Goal: Browse casually: Explore the website without a specific task or goal

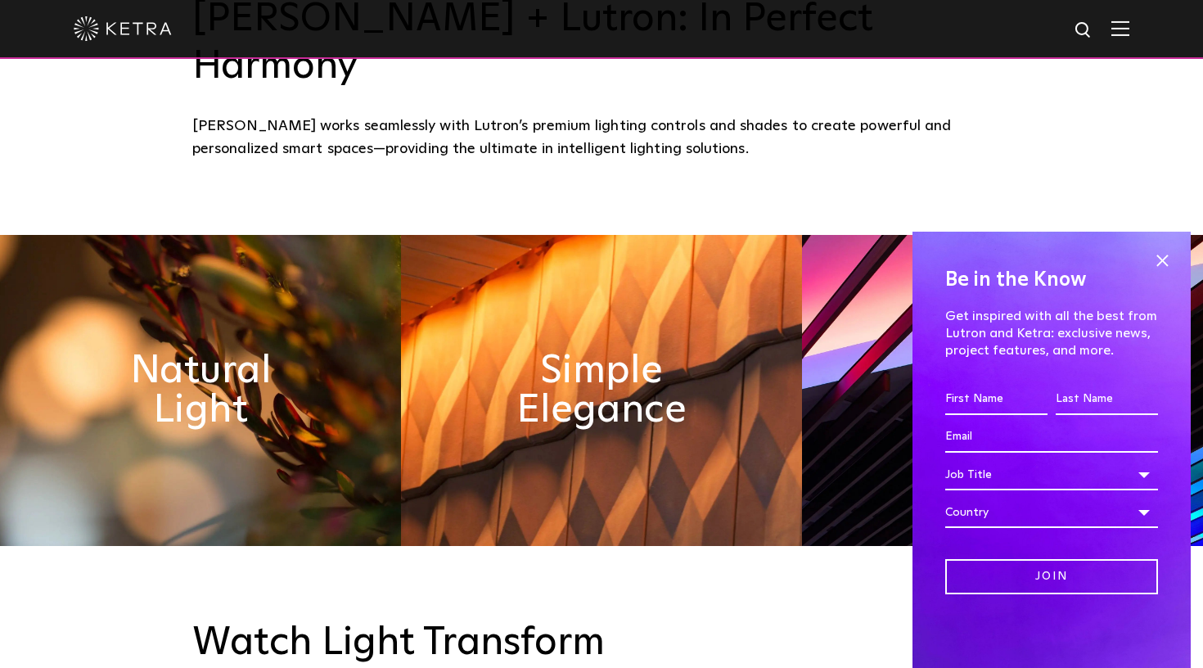
scroll to position [745, 0]
click at [1167, 259] on span at bounding box center [1161, 260] width 25 height 25
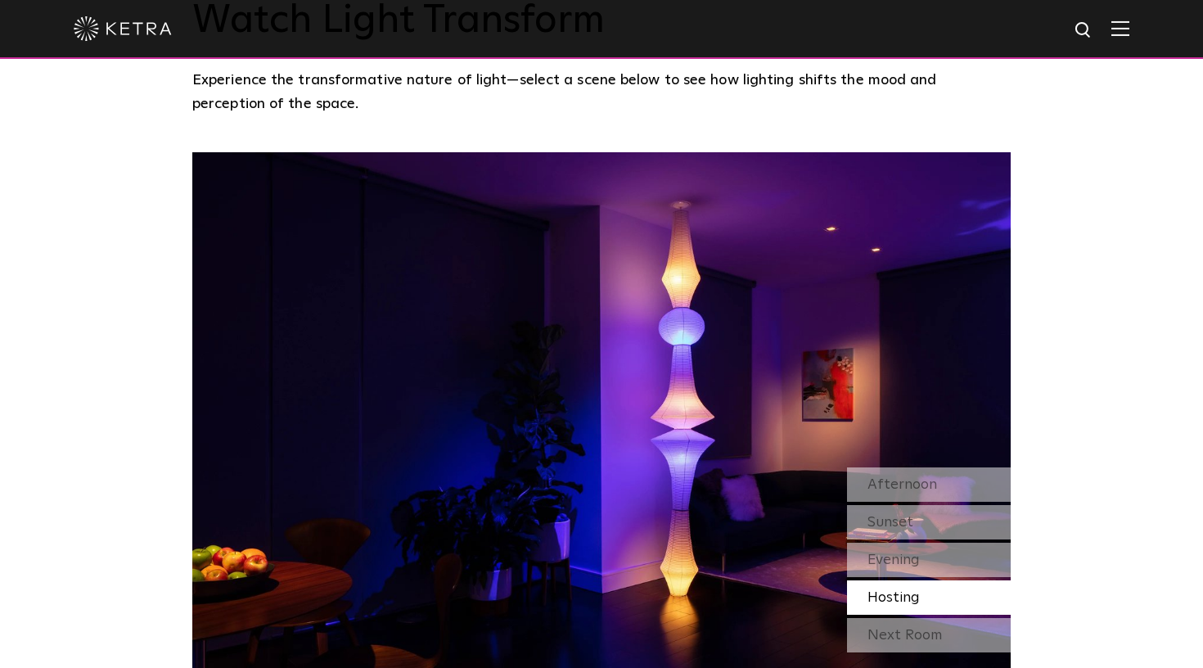
scroll to position [1367, 0]
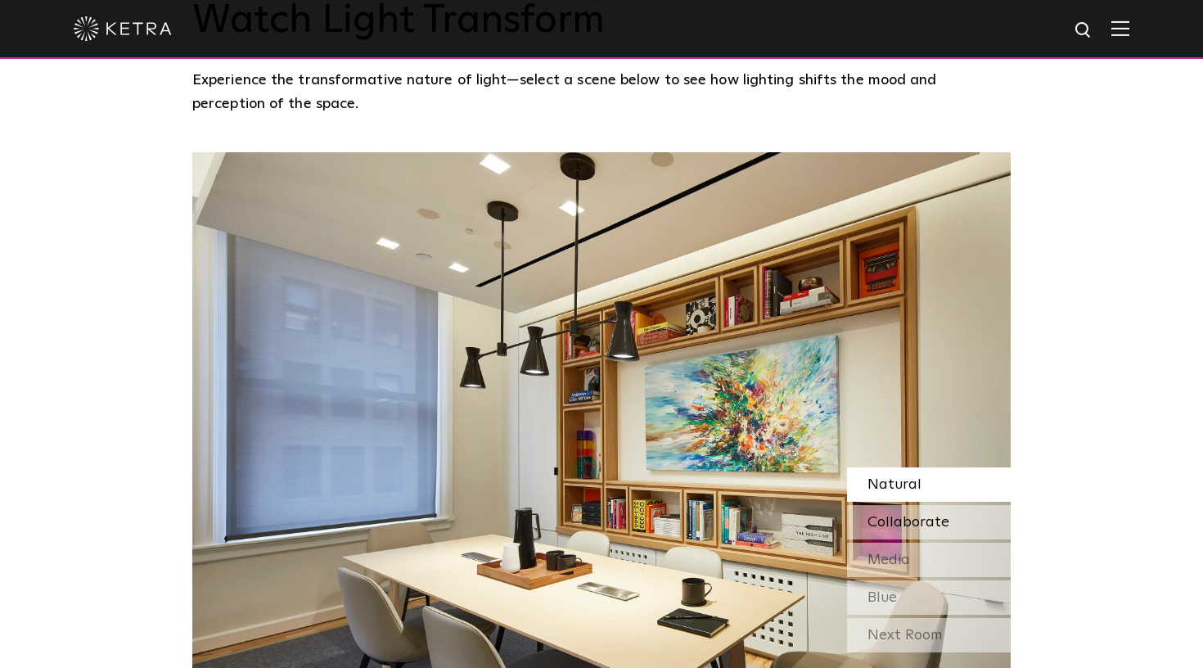
click at [918, 515] on span "Collaborate" at bounding box center [908, 522] width 82 height 15
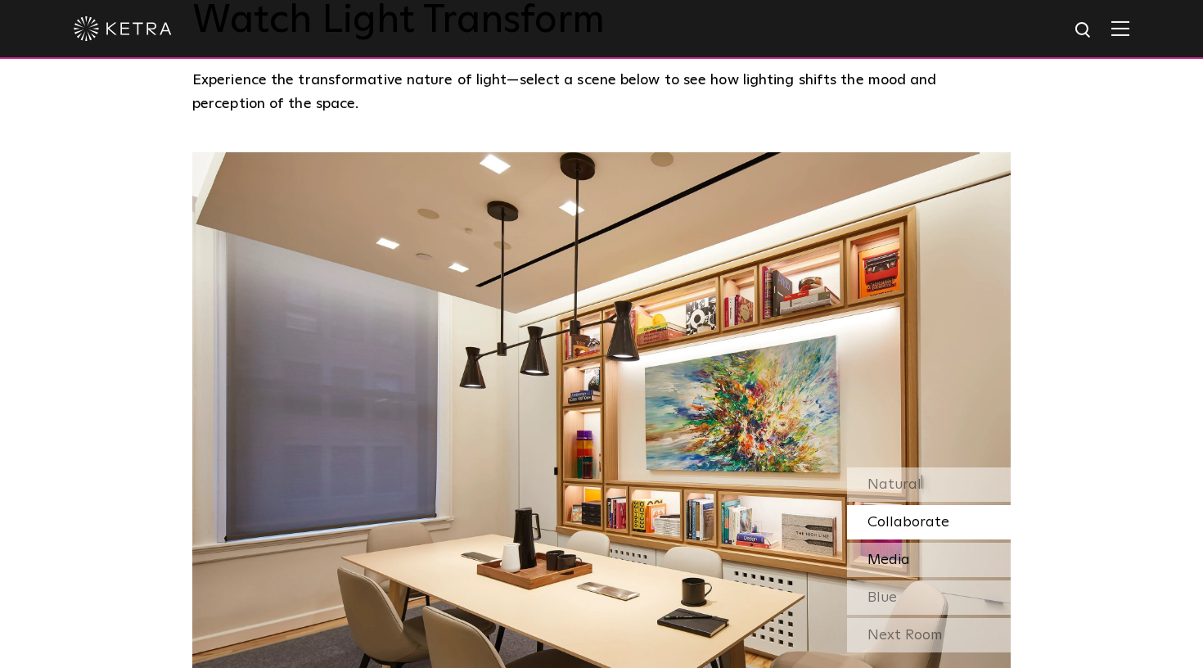
click at [903, 552] on span "Media" at bounding box center [888, 559] width 43 height 15
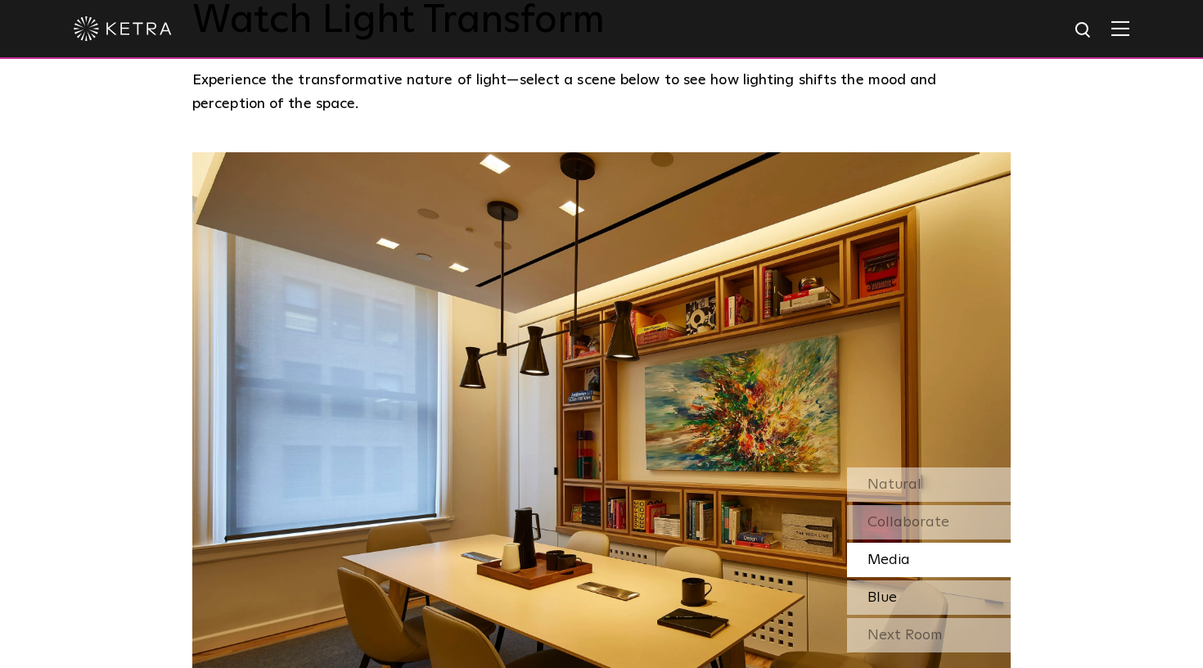
click at [893, 590] on span "Blue" at bounding box center [881, 597] width 29 height 15
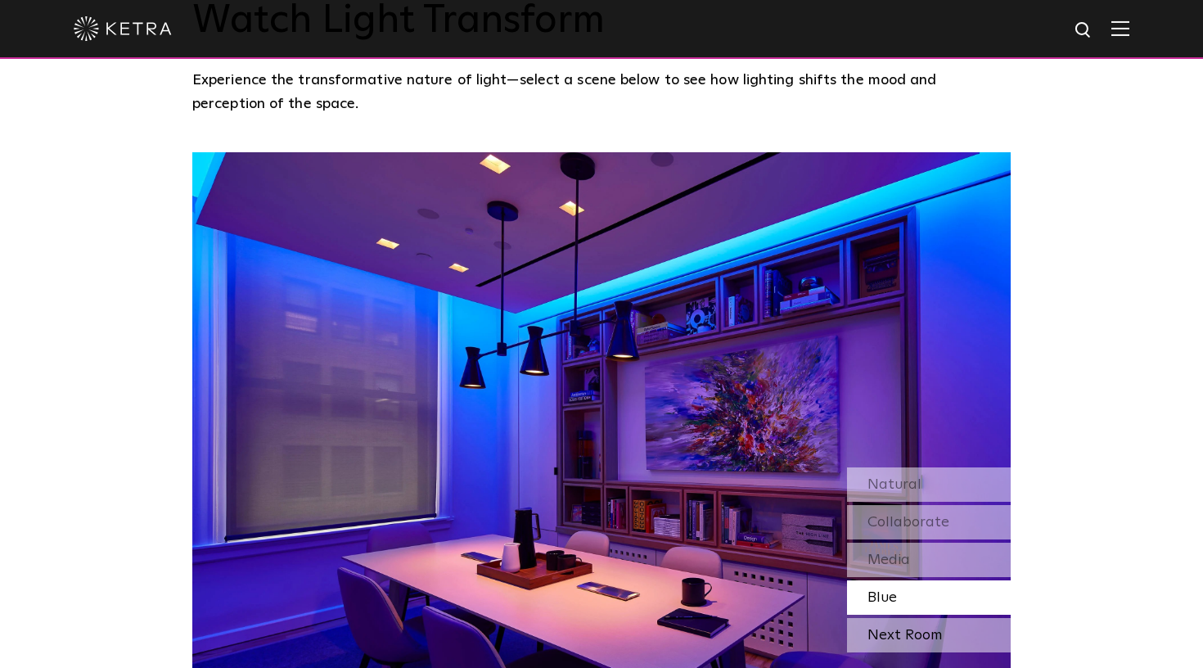
click at [893, 618] on div "Next Room" at bounding box center [929, 635] width 164 height 34
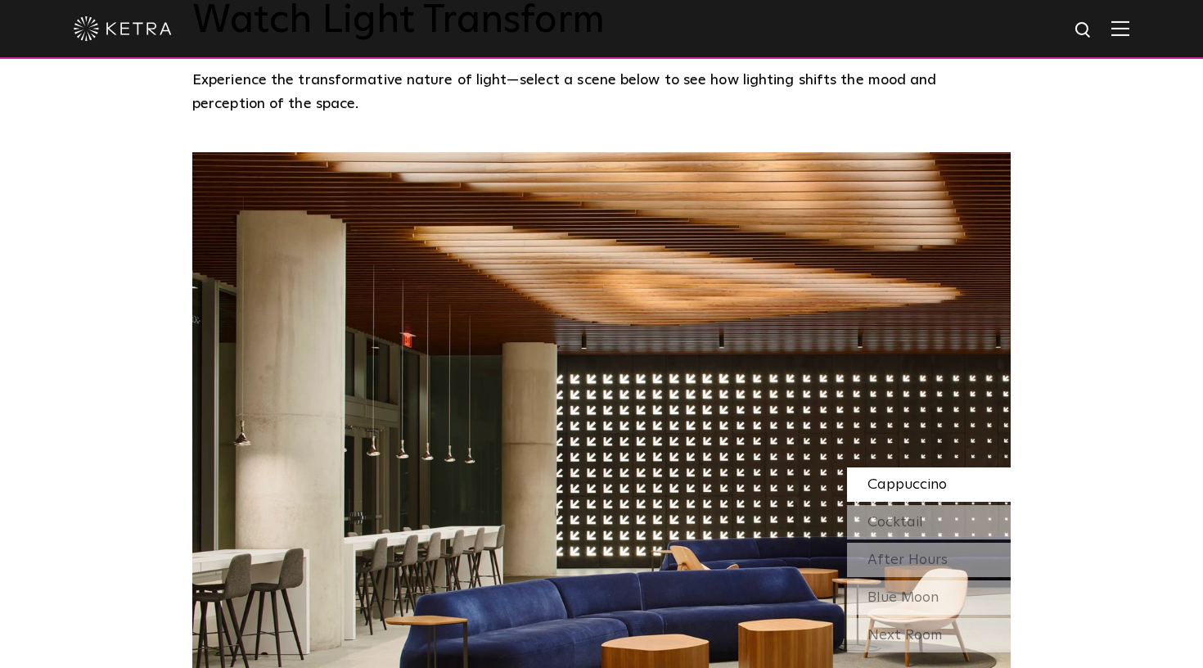
click at [915, 477] on span "Cappuccino" at bounding box center [906, 484] width 79 height 15
click at [904, 515] on span "Cocktail" at bounding box center [895, 522] width 56 height 15
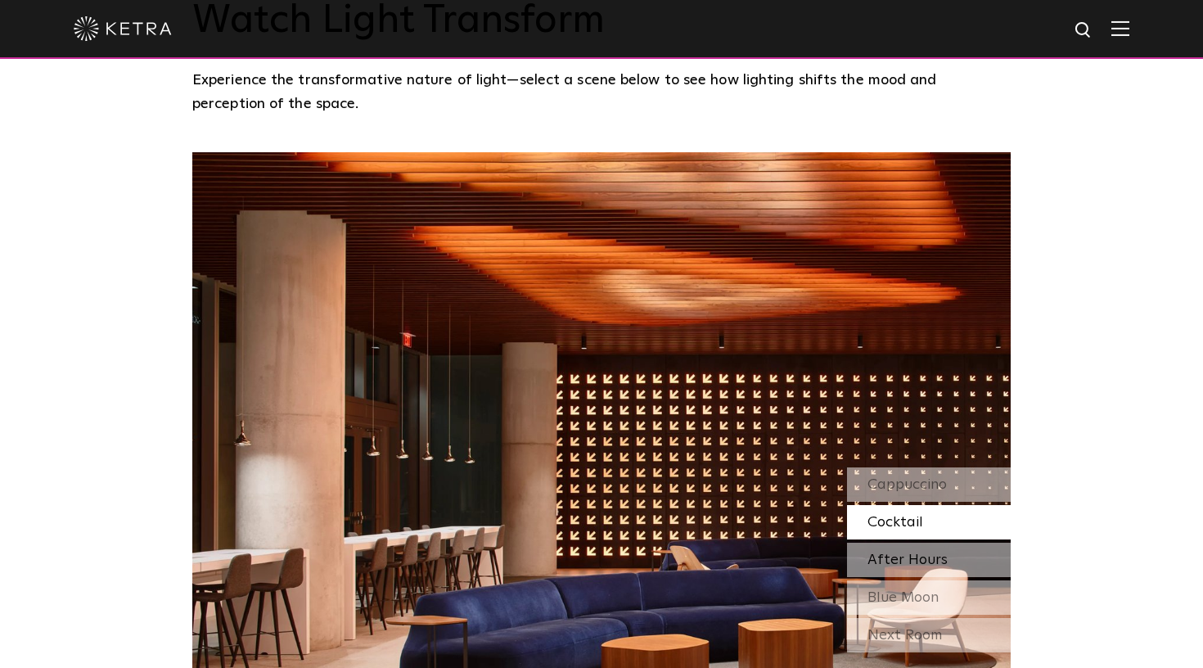
click at [901, 552] on span "After Hours" at bounding box center [907, 559] width 80 height 15
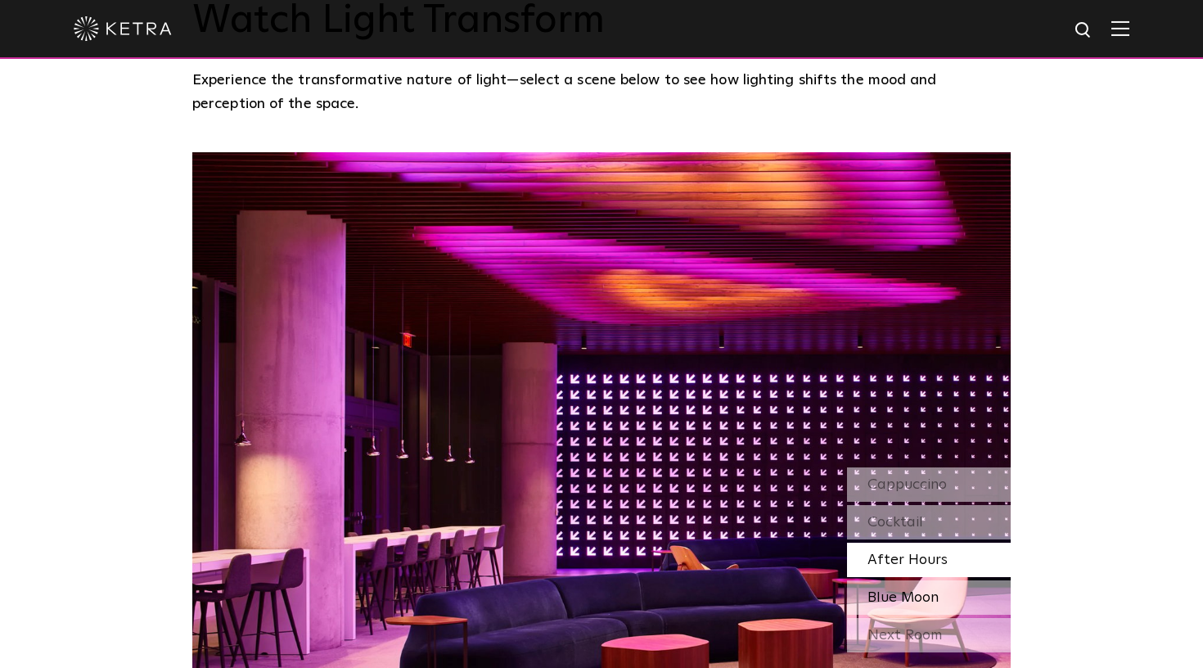
click at [904, 590] on span "Blue Moon" at bounding box center [902, 597] width 71 height 15
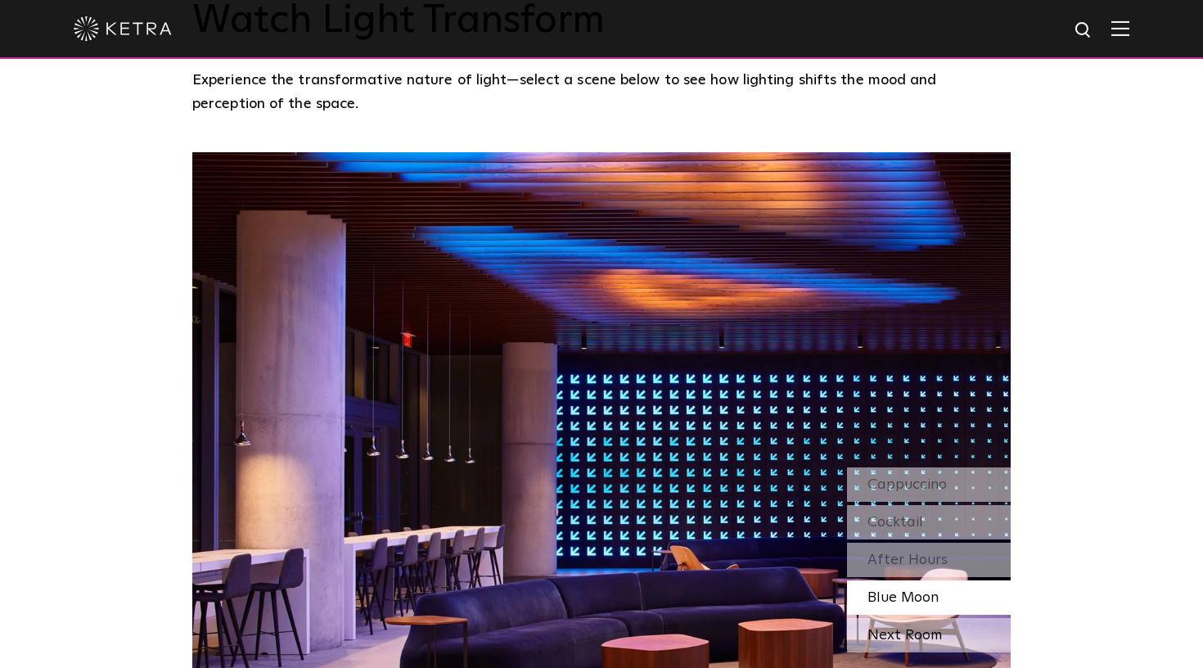
click at [906, 618] on div "Next Room" at bounding box center [929, 635] width 164 height 34
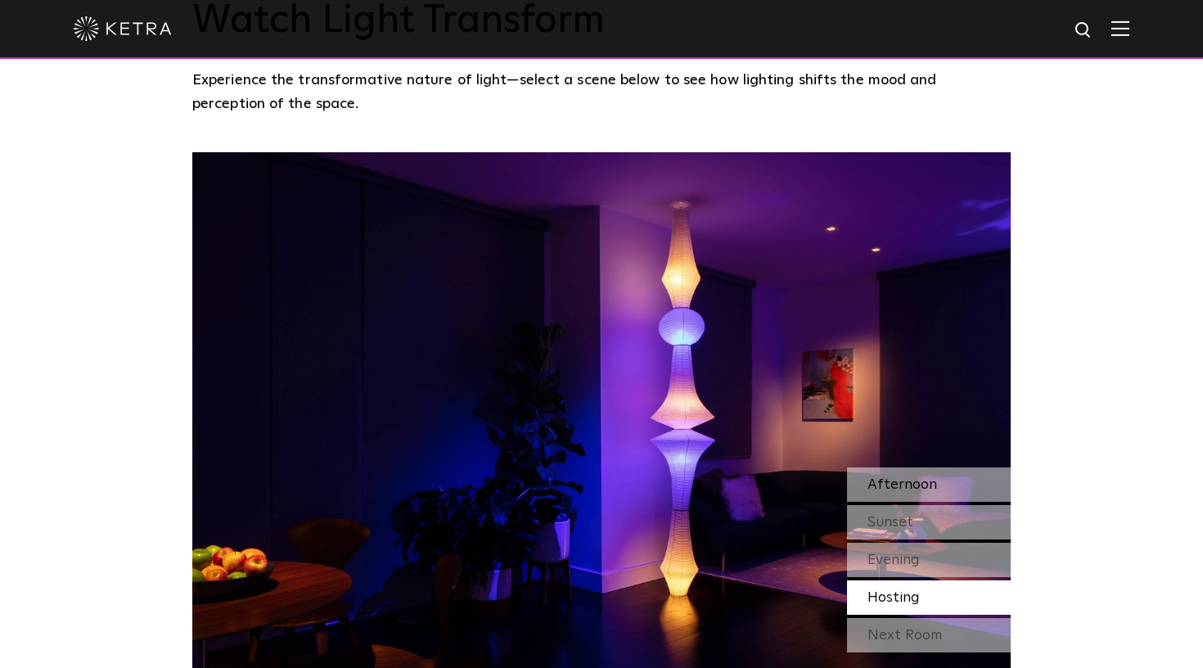
click at [888, 477] on span "Afternoon" at bounding box center [902, 484] width 70 height 15
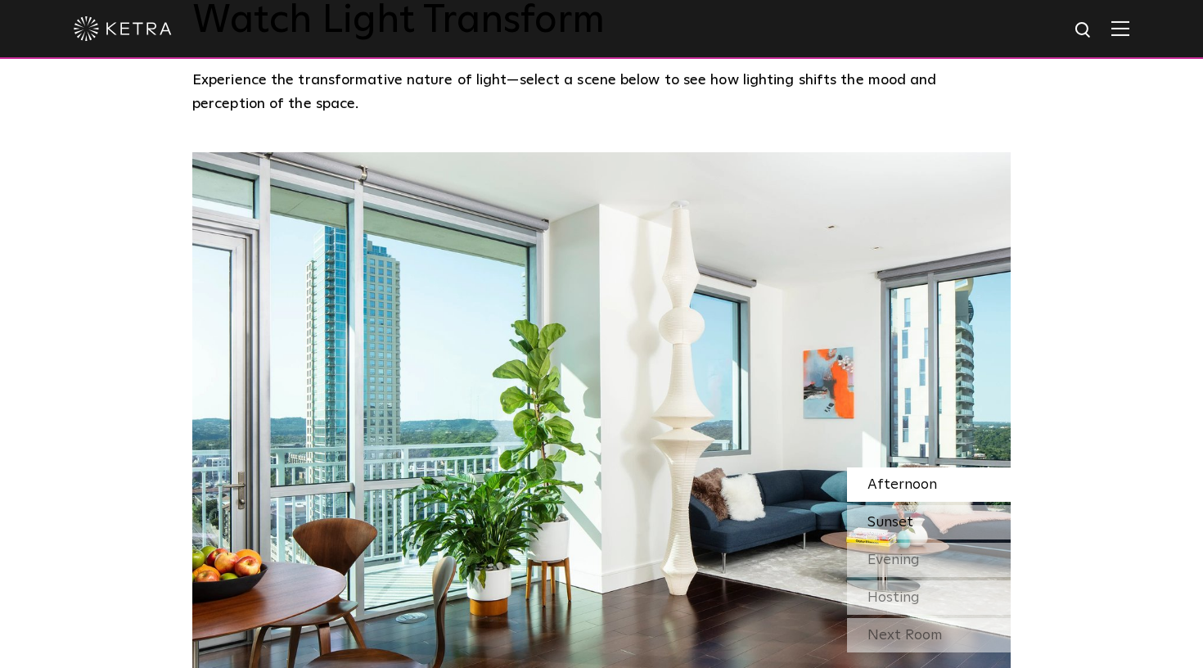
click at [884, 515] on span "Sunset" at bounding box center [890, 522] width 46 height 15
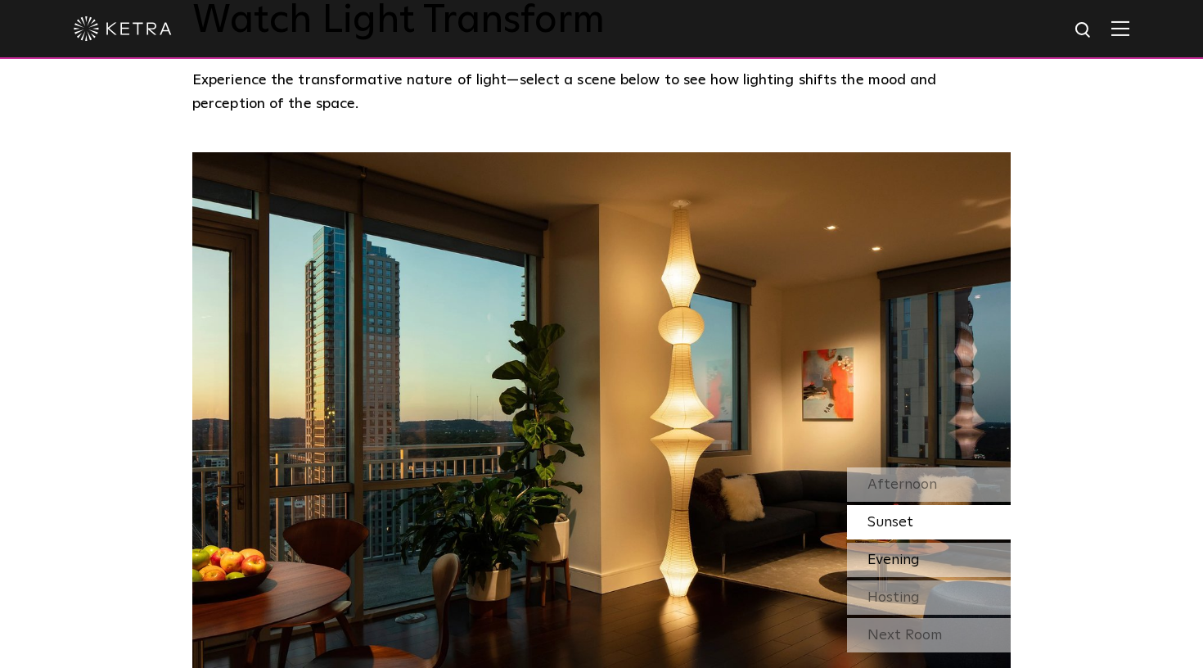
click at [898, 552] on span "Evening" at bounding box center [893, 559] width 52 height 15
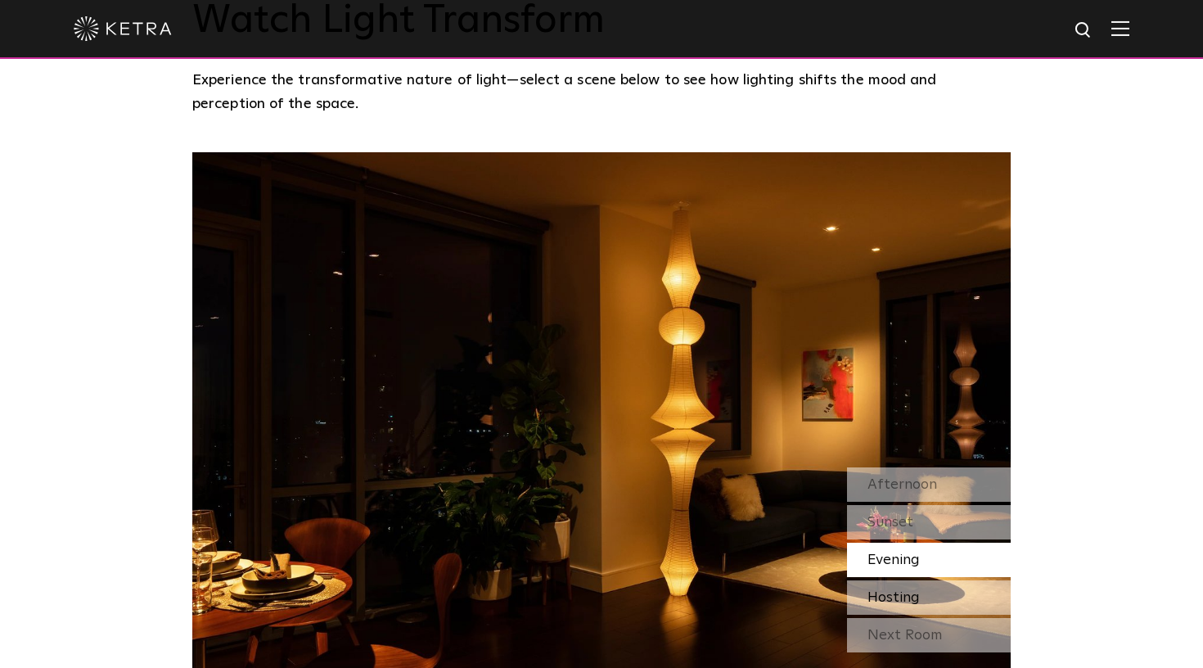
click at [906, 590] on span "Hosting" at bounding box center [893, 597] width 52 height 15
